Goal: Find specific page/section: Find specific page/section

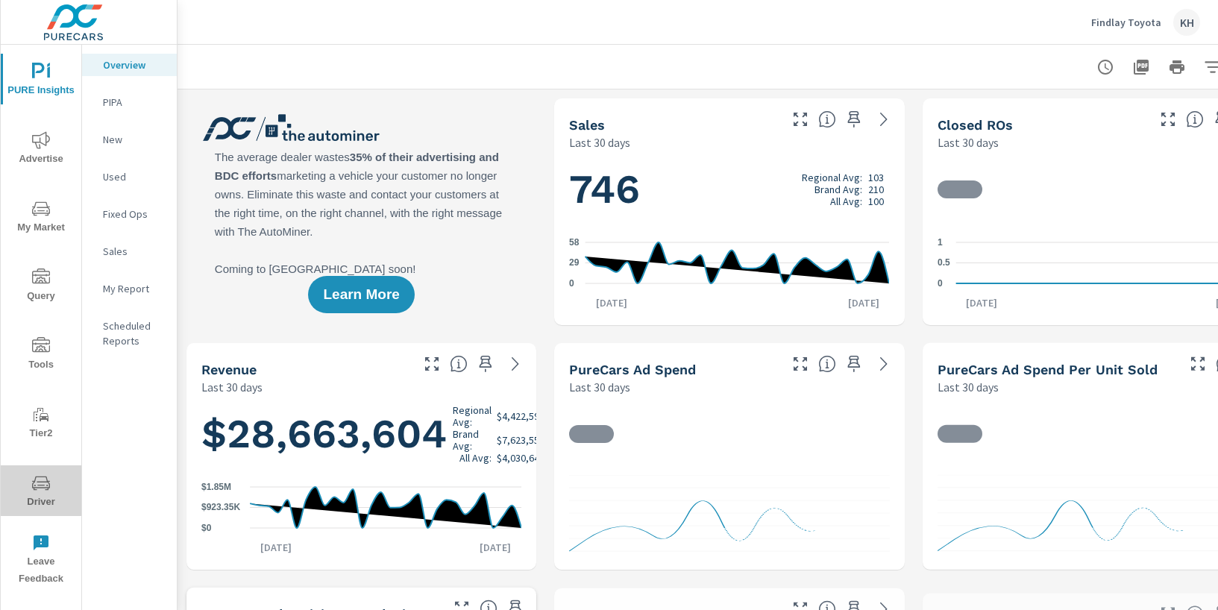
click at [37, 487] on icon "nav menu" at bounding box center [41, 483] width 18 height 14
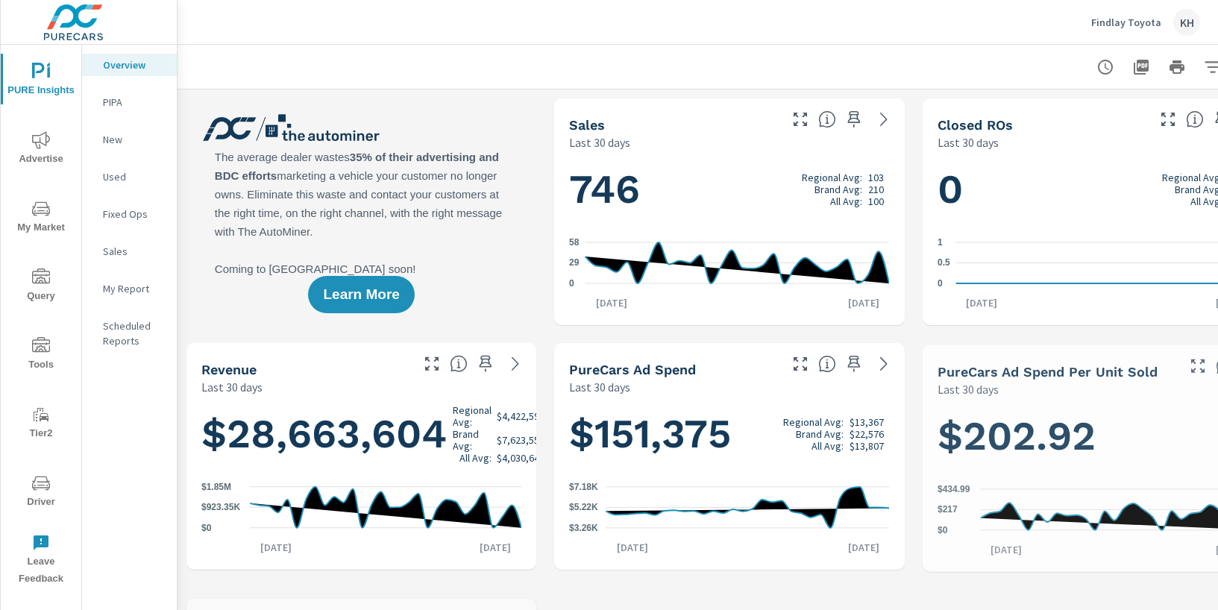
scroll to position [1, 0]
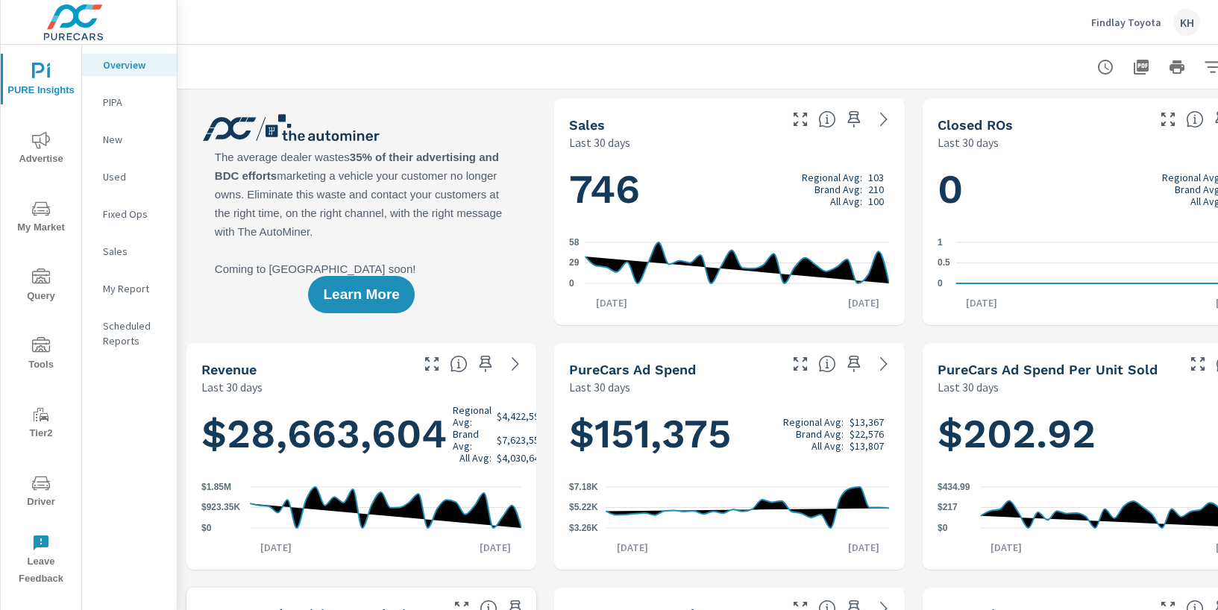
click at [47, 514] on button "Driver" at bounding box center [41, 491] width 81 height 51
